Goal: Transaction & Acquisition: Purchase product/service

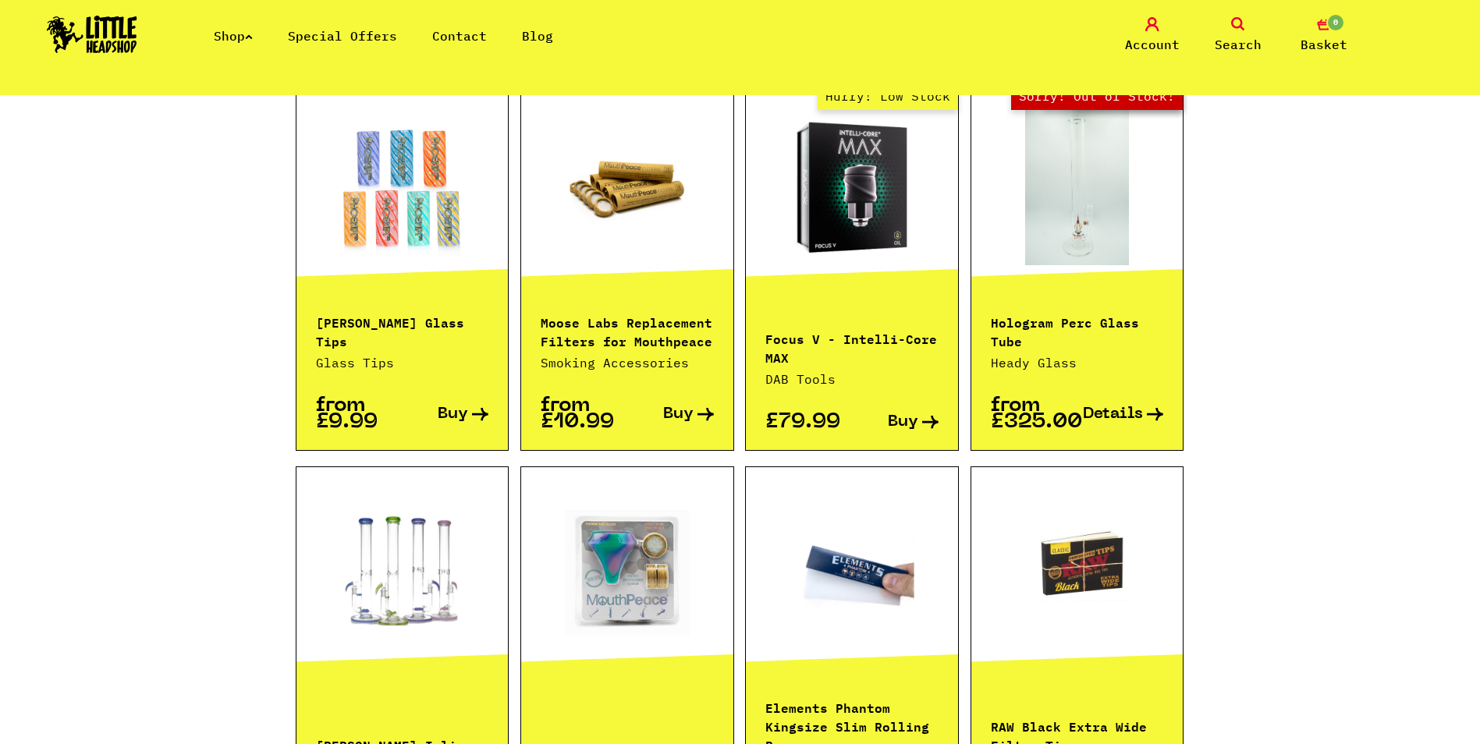
scroll to position [1404, 0]
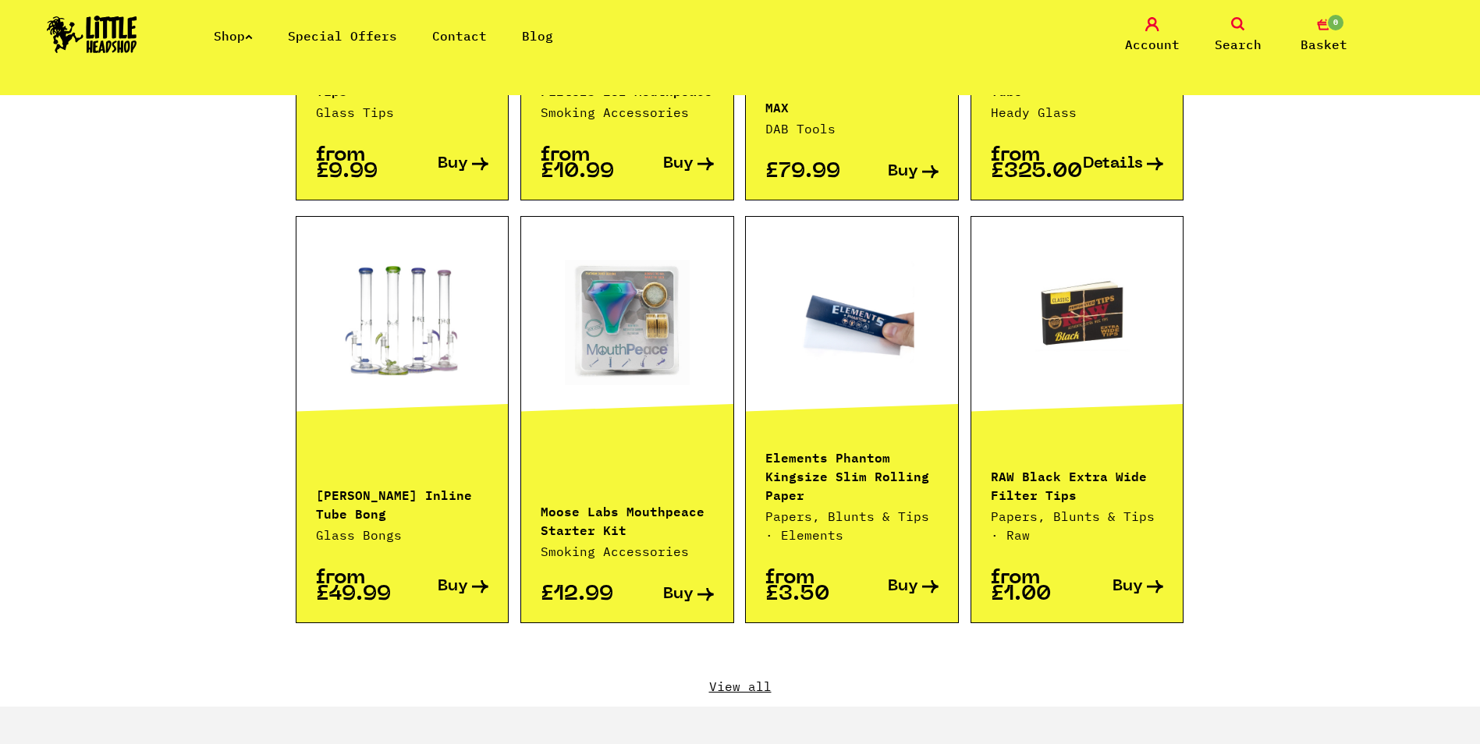
click at [733, 678] on link "View all" at bounding box center [740, 686] width 889 height 17
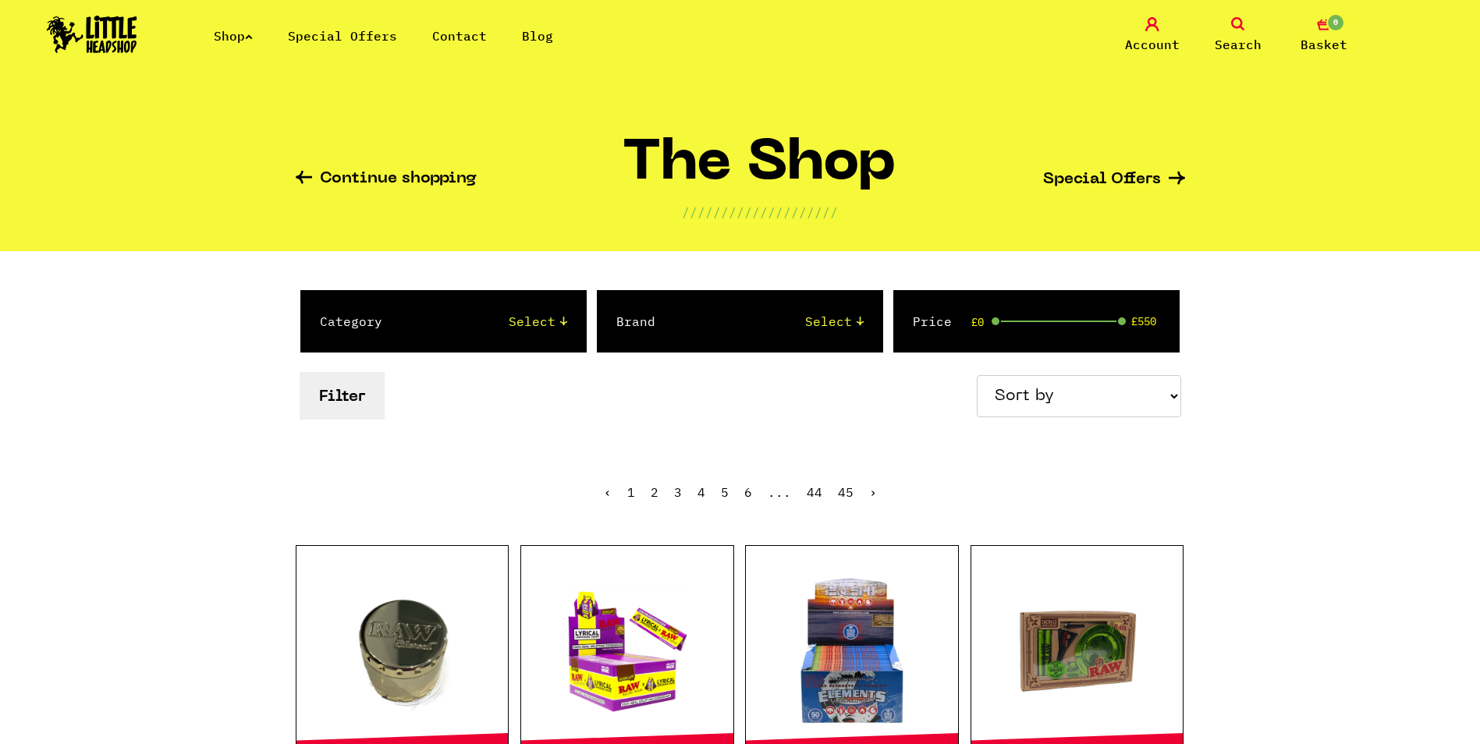
drag, startPoint x: 0, startPoint y: 0, endPoint x: 1122, endPoint y: 412, distance: 1194.9
click at [1122, 412] on select "Sort by Price - Low to High Price - High to Low Newest Products" at bounding box center [1079, 396] width 204 height 42
select select "newest"
click at [979, 375] on select "Sort by Price - Low to High Price - High to Low Newest Products" at bounding box center [1079, 396] width 204 height 42
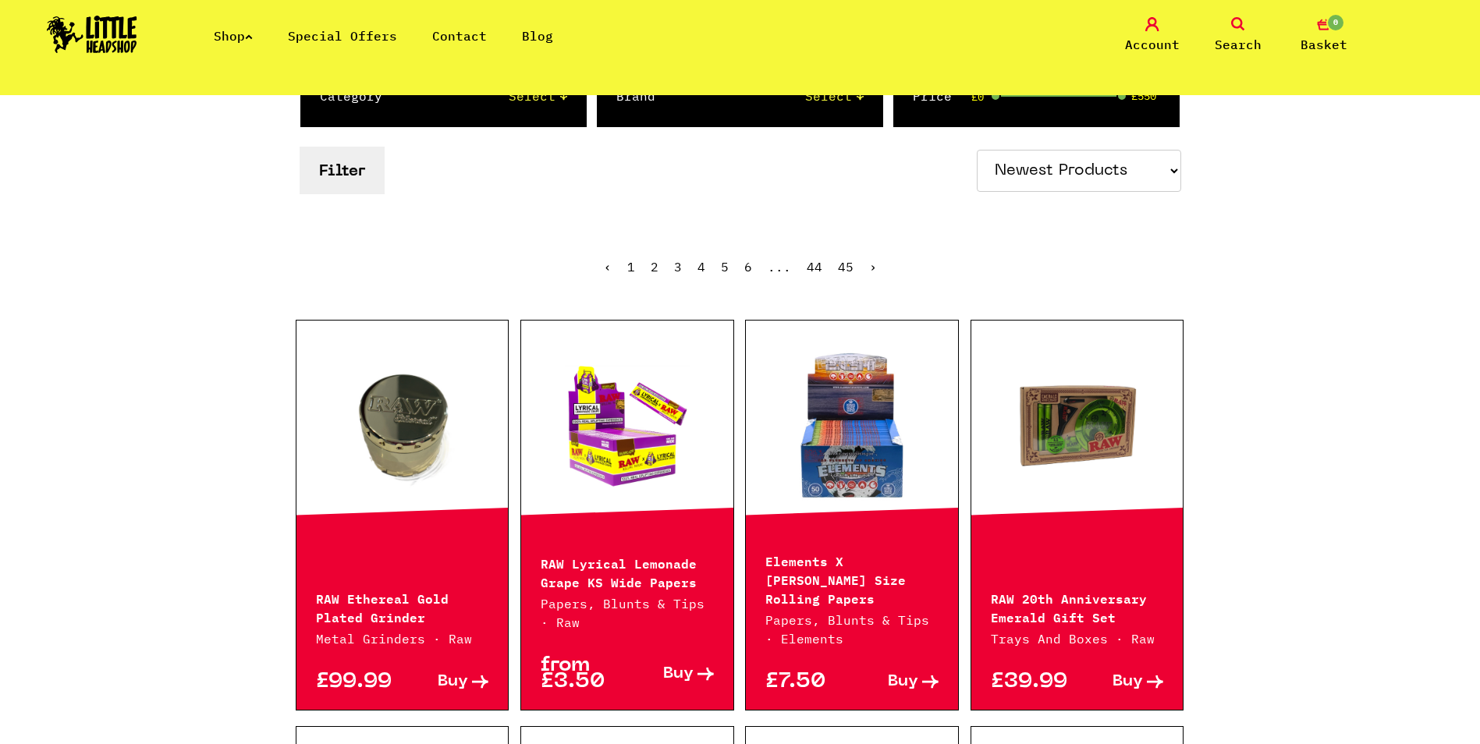
scroll to position [390, 0]
